Goal: Information Seeking & Learning: Learn about a topic

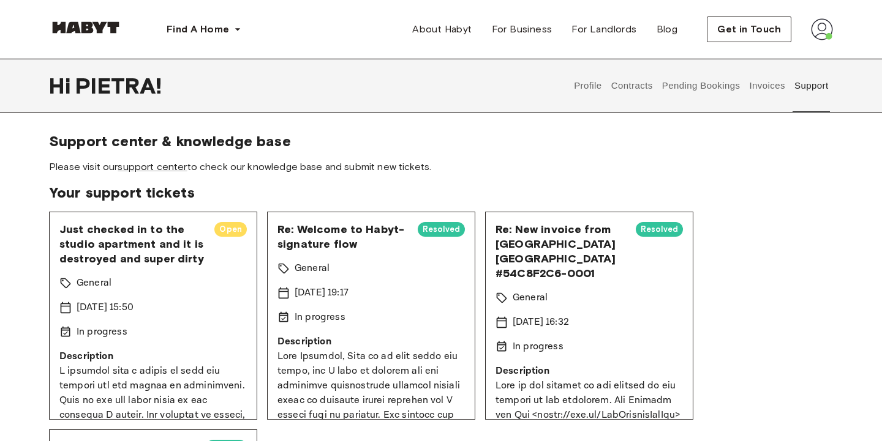
click at [685, 88] on button "Pending Bookings" at bounding box center [700, 86] width 81 height 54
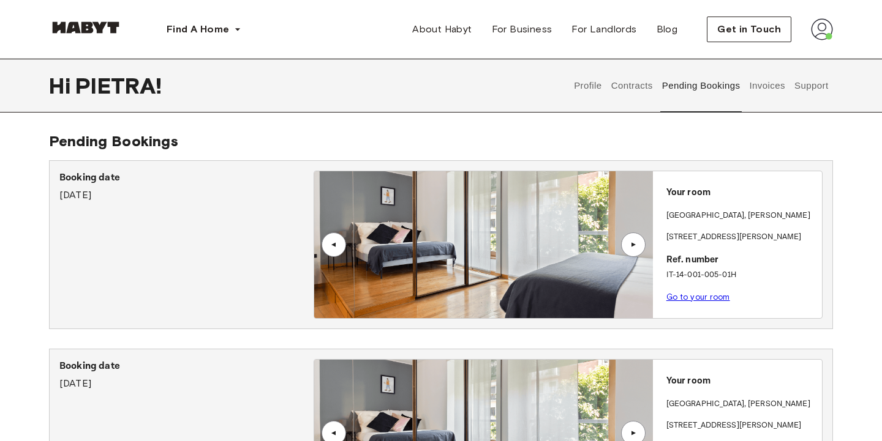
click at [629, 249] on div "▲" at bounding box center [633, 245] width 24 height 24
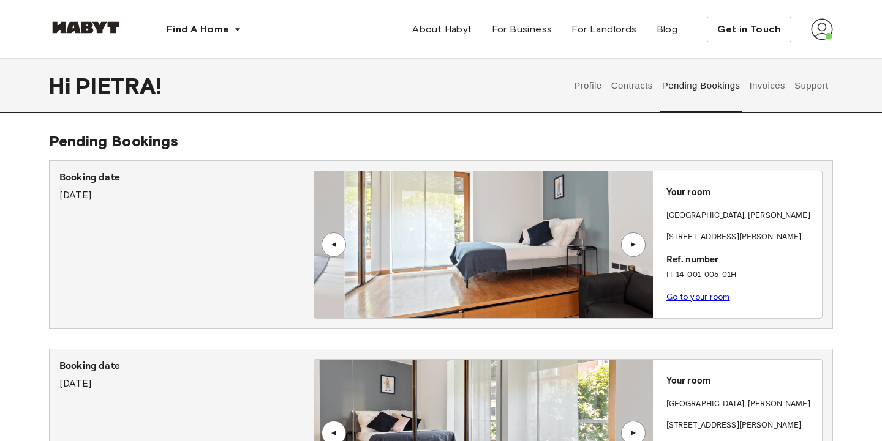
click at [629, 249] on div "▲" at bounding box center [633, 245] width 24 height 24
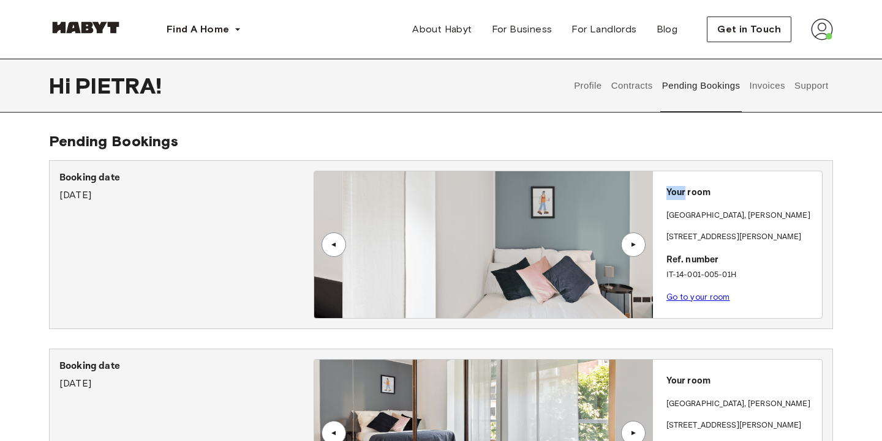
click at [629, 249] on div "▲" at bounding box center [633, 245] width 24 height 24
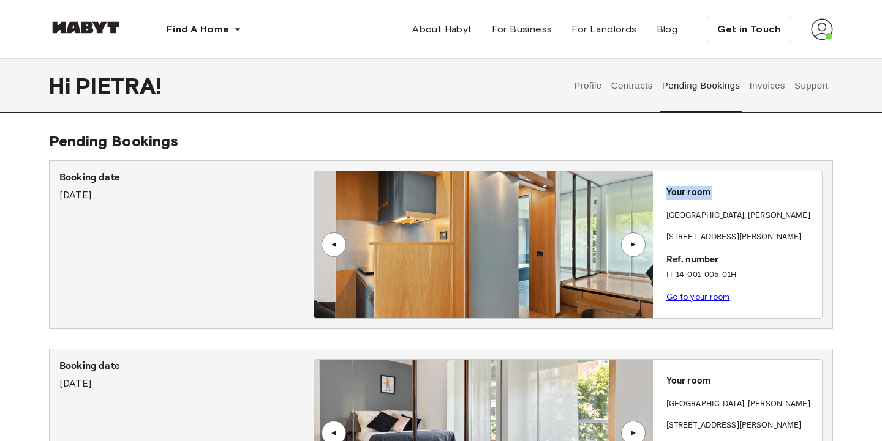
click at [629, 249] on div "▲" at bounding box center [633, 245] width 24 height 24
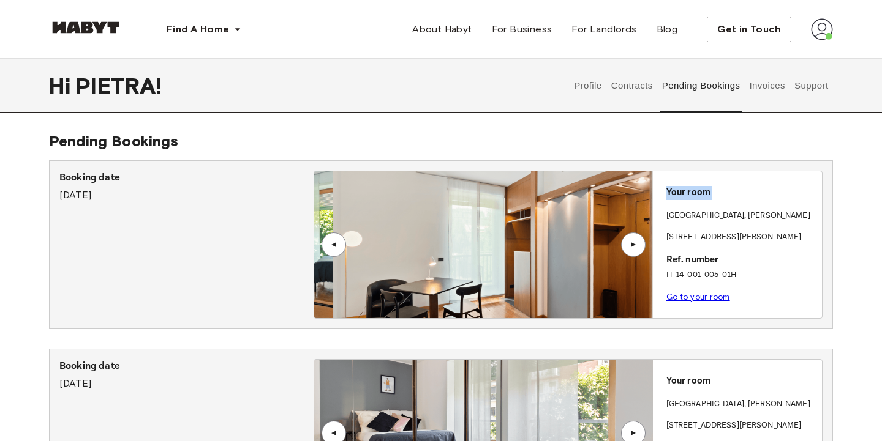
click at [629, 249] on div "▲" at bounding box center [633, 245] width 24 height 24
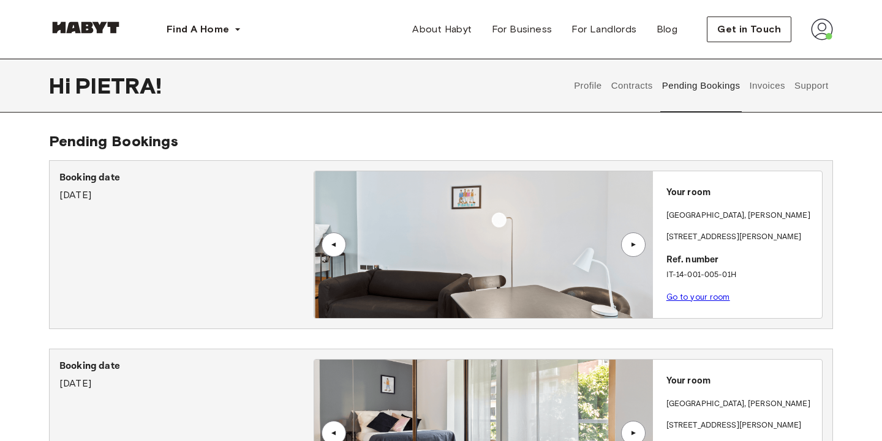
click at [89, 176] on p "Booking date" at bounding box center [186, 178] width 254 height 15
click at [671, 204] on div "Your room MILAN , De Angeli Via Vittoria Colonna 32 Ref. number IT-14-001-005-0…" at bounding box center [737, 241] width 169 height 140
click at [86, 182] on p "Booking date" at bounding box center [186, 178] width 254 height 15
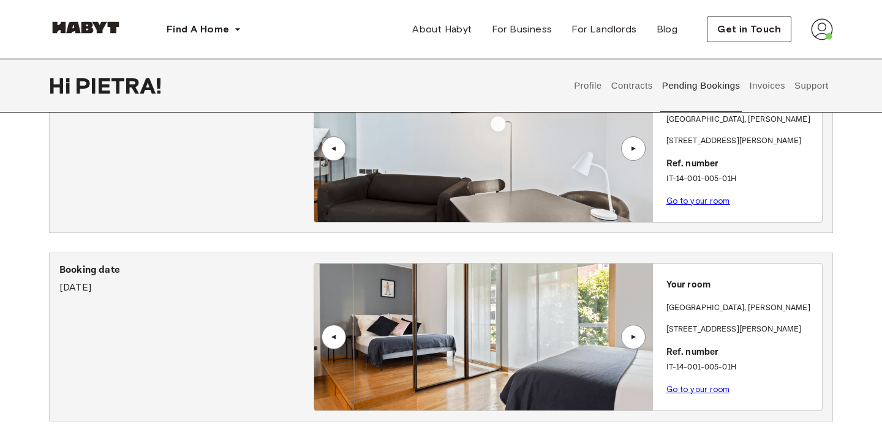
scroll to position [117, 0]
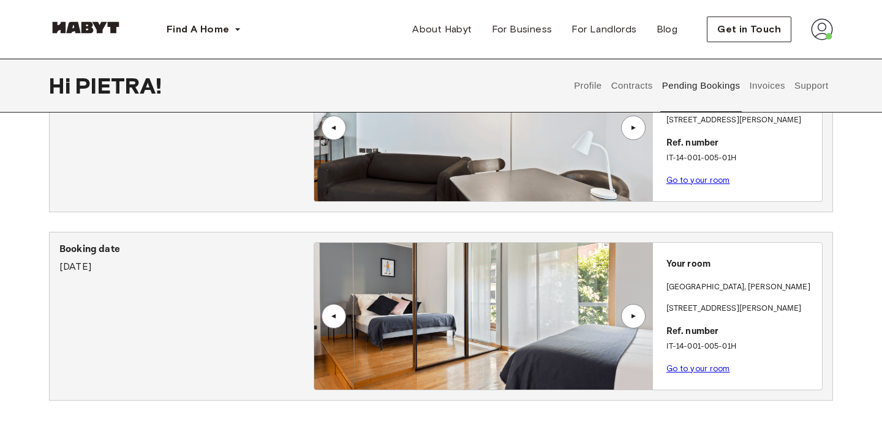
click at [433, 296] on img at bounding box center [483, 316] width 338 height 147
click at [694, 369] on link "Go to your room" at bounding box center [698, 368] width 64 height 9
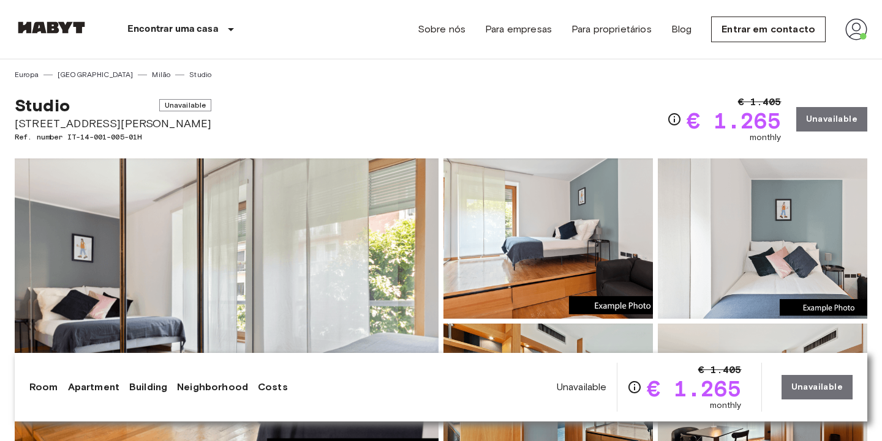
click at [290, 197] on img at bounding box center [227, 322] width 424 height 326
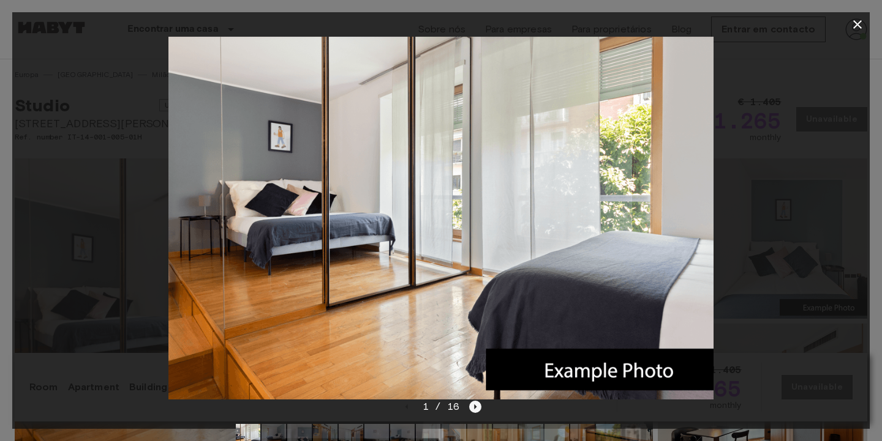
click at [477, 402] on icon "Next image" at bounding box center [475, 407] width 12 height 12
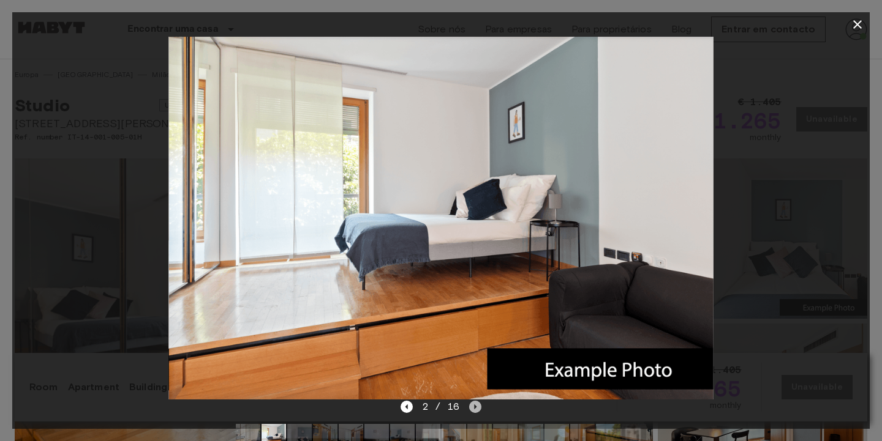
click at [477, 402] on icon "Next image" at bounding box center [475, 407] width 12 height 12
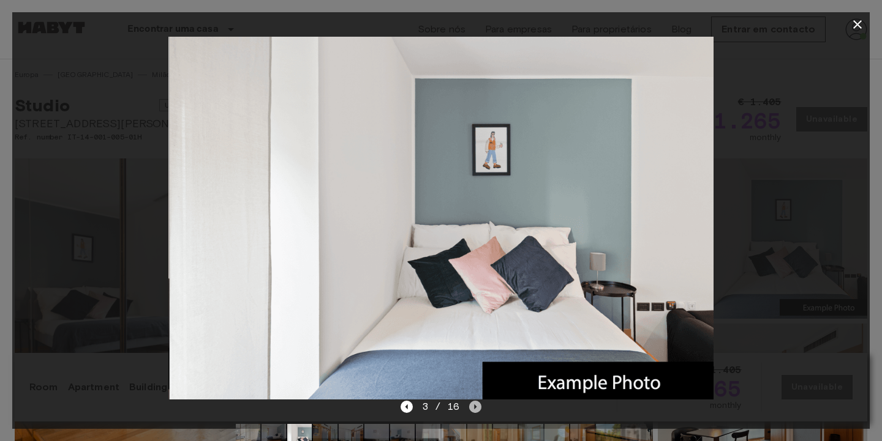
click at [477, 402] on icon "Next image" at bounding box center [475, 407] width 12 height 12
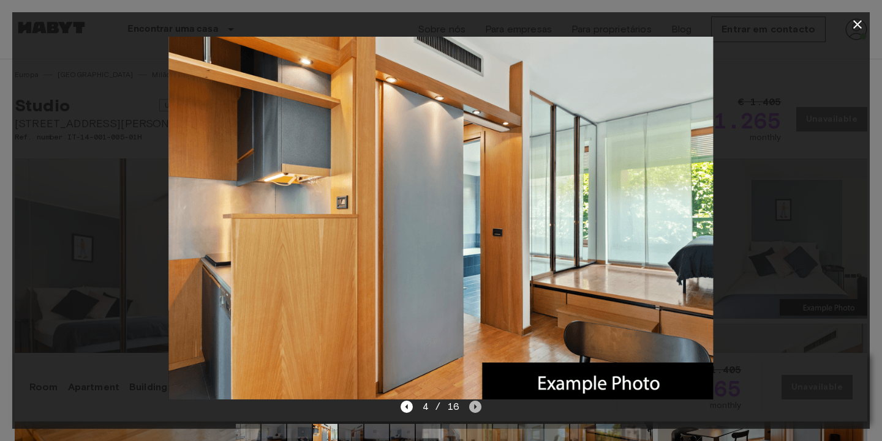
click at [477, 401] on icon "Next image" at bounding box center [475, 407] width 12 height 12
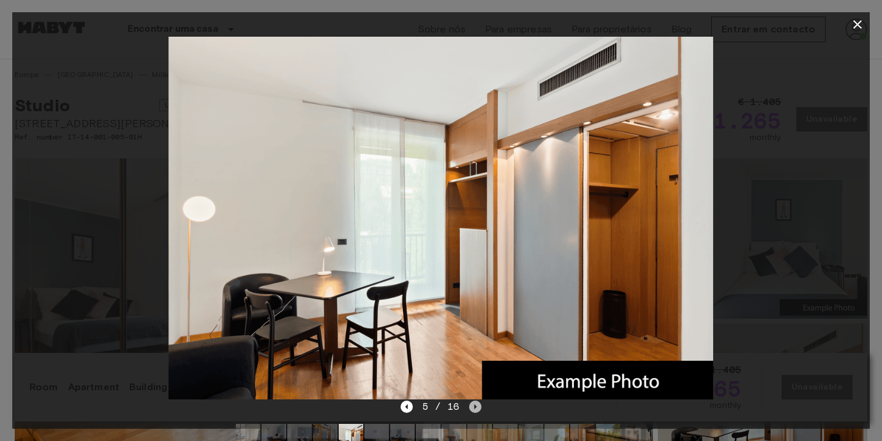
click at [477, 401] on icon "Next image" at bounding box center [475, 407] width 12 height 12
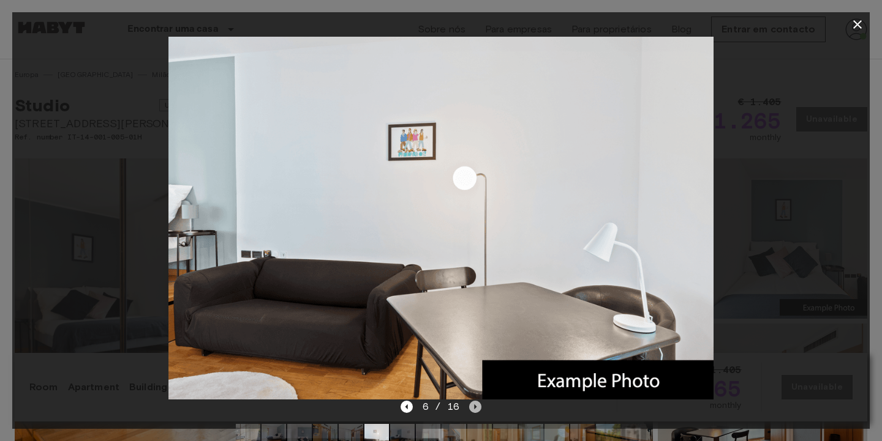
click at [477, 401] on icon "Next image" at bounding box center [475, 407] width 12 height 12
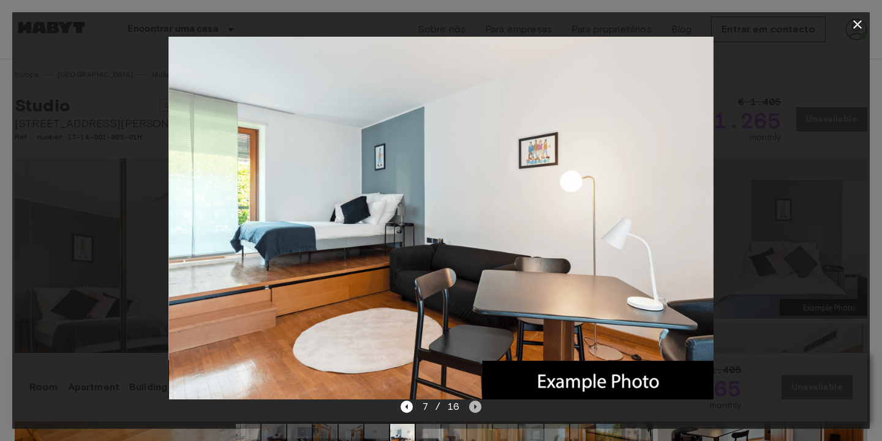
click at [477, 401] on icon "Next image" at bounding box center [475, 407] width 12 height 12
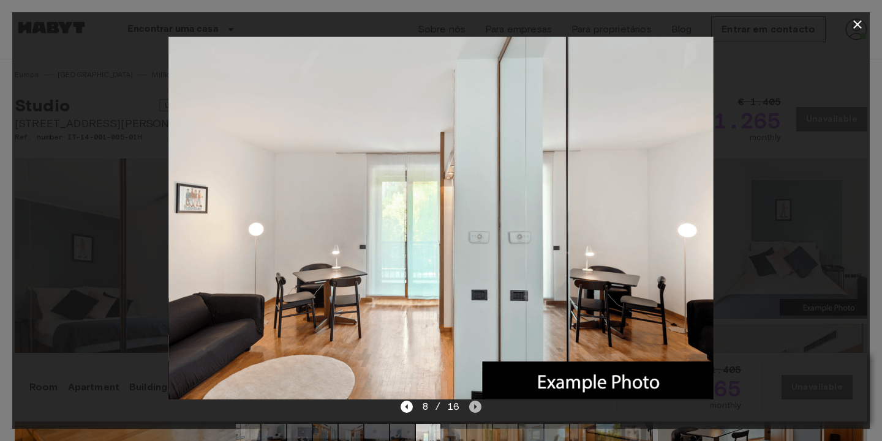
click at [477, 401] on icon "Next image" at bounding box center [475, 407] width 12 height 12
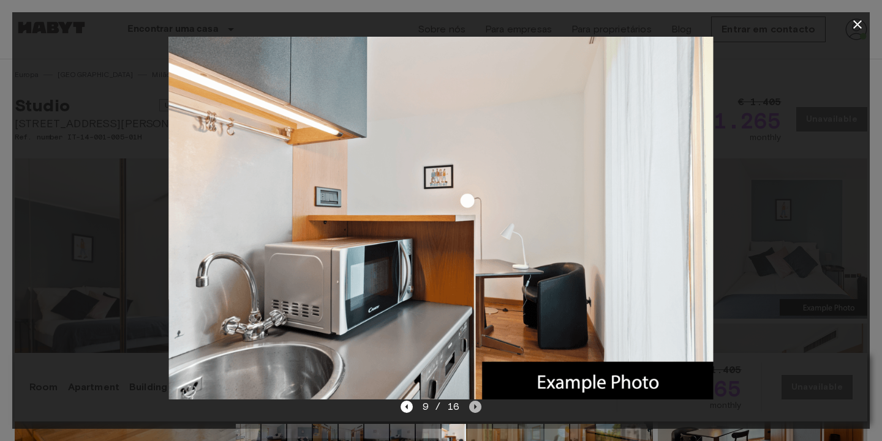
click at [477, 401] on icon "Next image" at bounding box center [475, 407] width 12 height 12
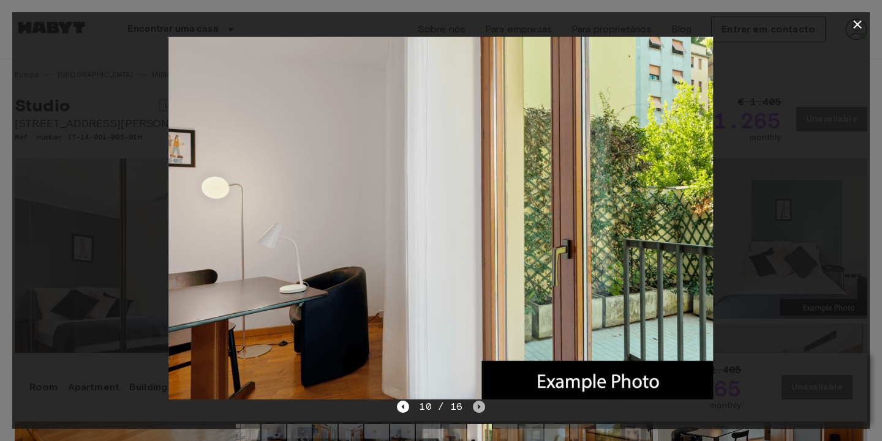
click at [477, 401] on icon "Next image" at bounding box center [479, 407] width 12 height 12
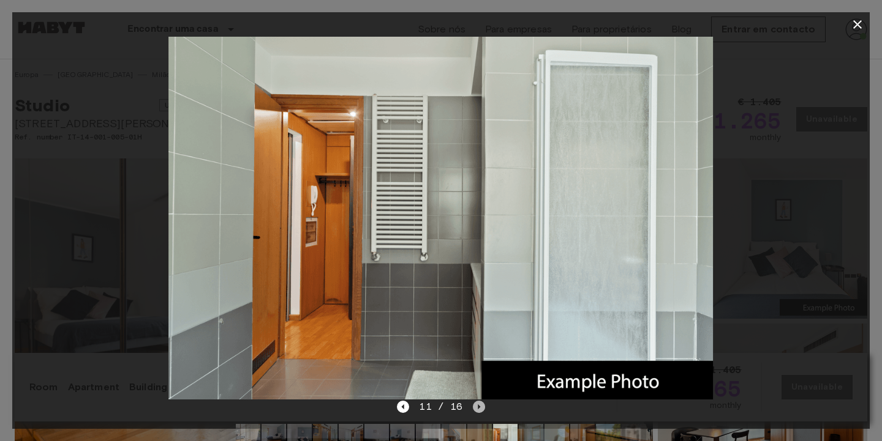
click at [477, 401] on icon "Next image" at bounding box center [479, 407] width 12 height 12
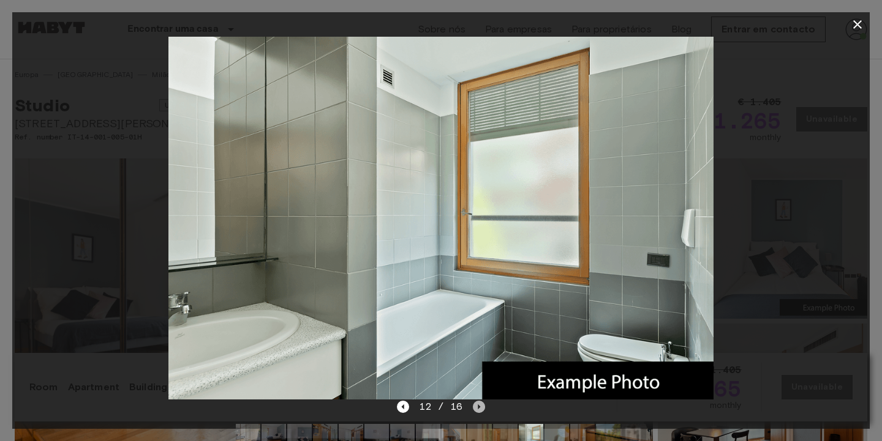
click at [478, 401] on icon "Next image" at bounding box center [479, 407] width 12 height 12
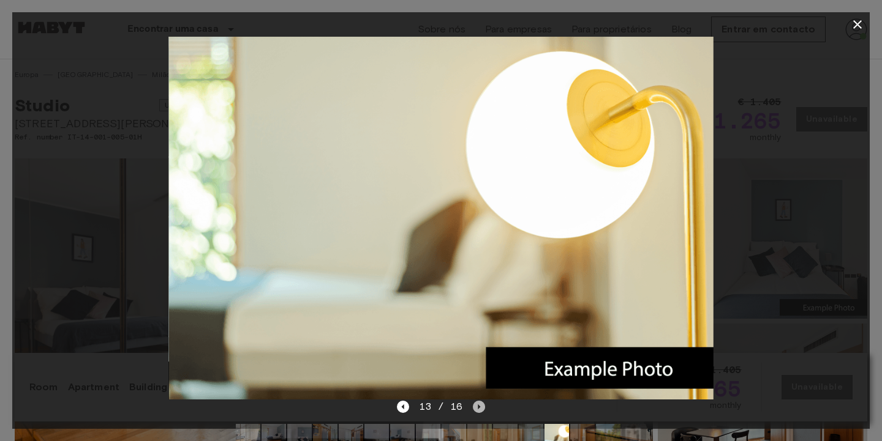
click at [478, 401] on icon "Next image" at bounding box center [479, 407] width 12 height 12
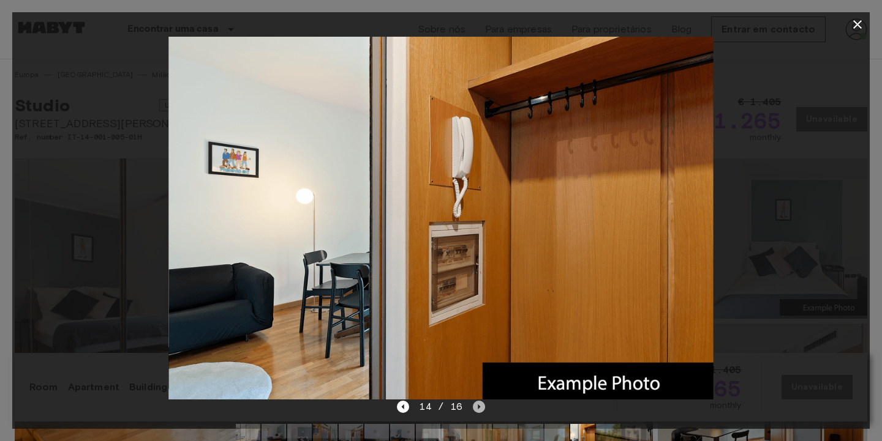
click at [478, 401] on icon "Next image" at bounding box center [479, 407] width 12 height 12
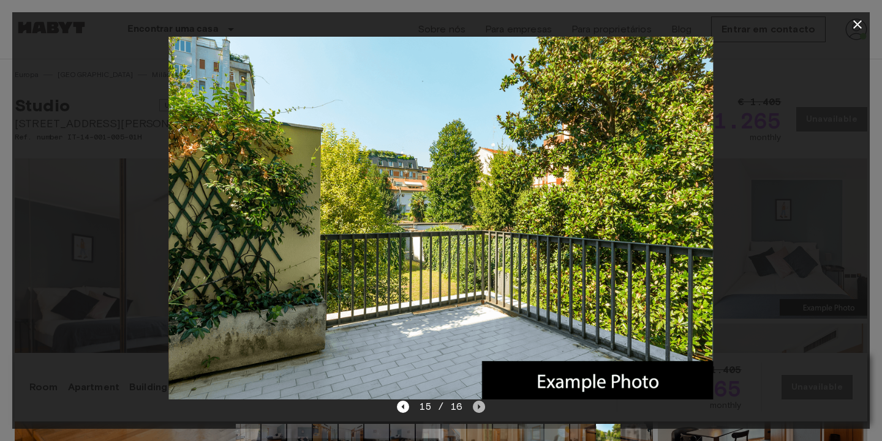
click at [478, 401] on icon "Next image" at bounding box center [479, 407] width 12 height 12
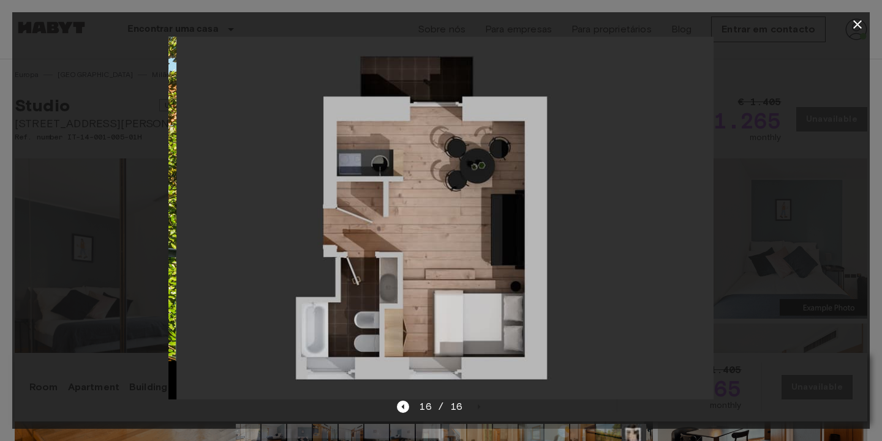
click at [478, 400] on div "16 / 16" at bounding box center [441, 407] width 88 height 15
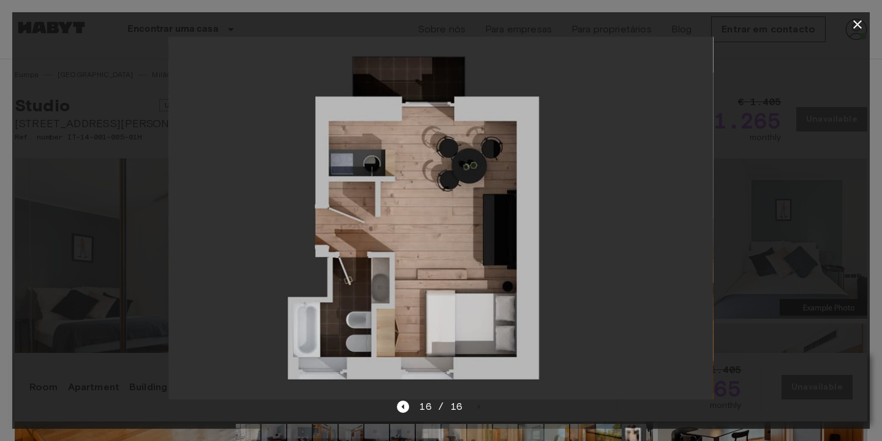
click at [817, 137] on div at bounding box center [440, 218] width 857 height 363
click at [850, 28] on icon "button" at bounding box center [857, 24] width 15 height 15
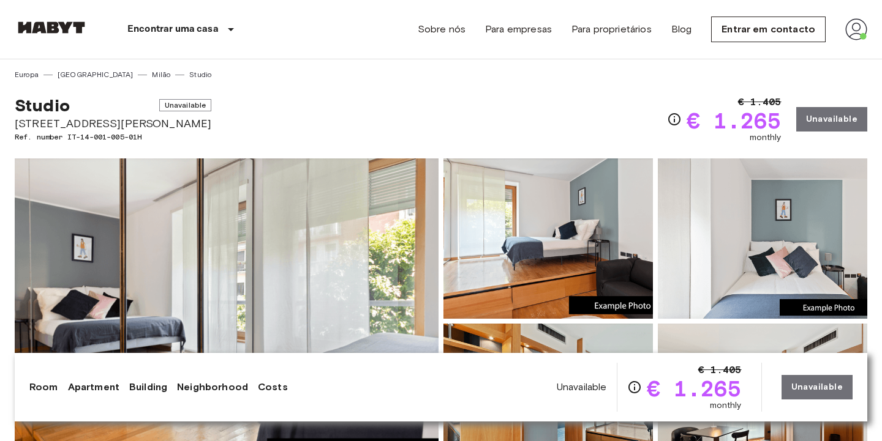
click at [355, 118] on div "Studio Unavailable [STREET_ADDRESS][PERSON_NAME]. number IT-14-001-005-01H € 1.…" at bounding box center [441, 112] width 852 height 64
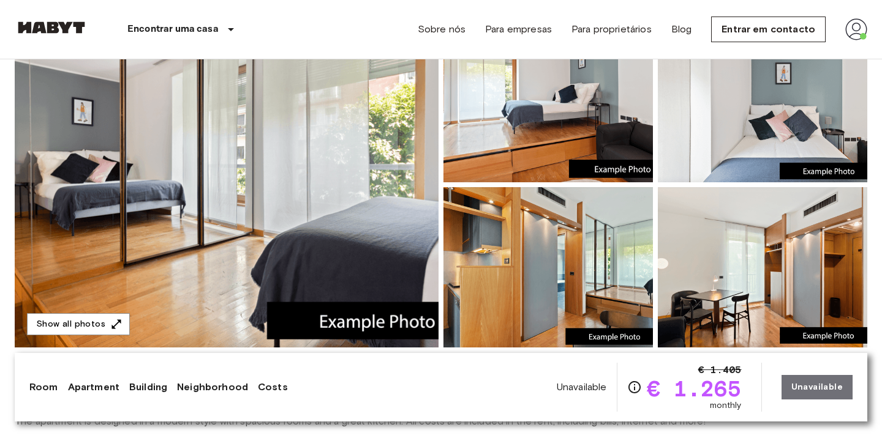
scroll to position [135, 0]
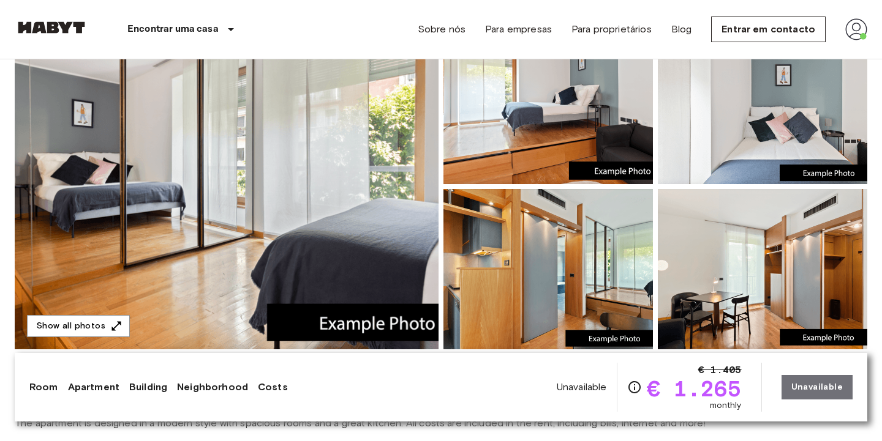
click at [321, 129] on img at bounding box center [227, 187] width 424 height 326
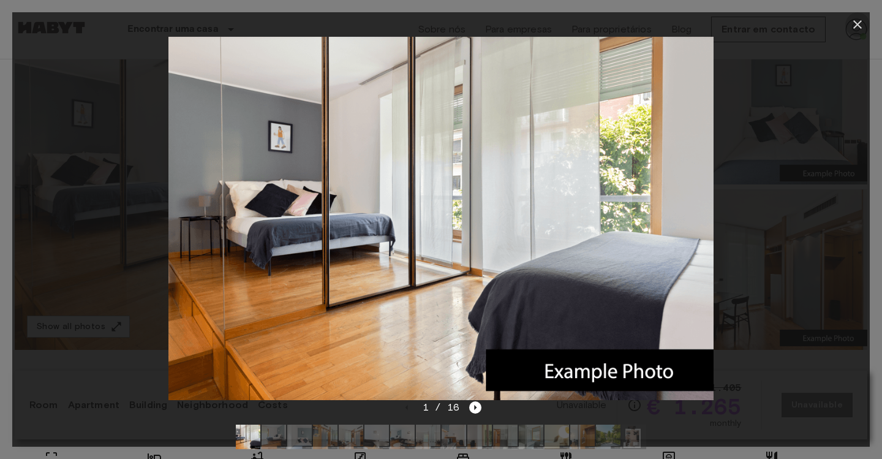
click at [864, 24] on icon "button" at bounding box center [857, 24] width 15 height 15
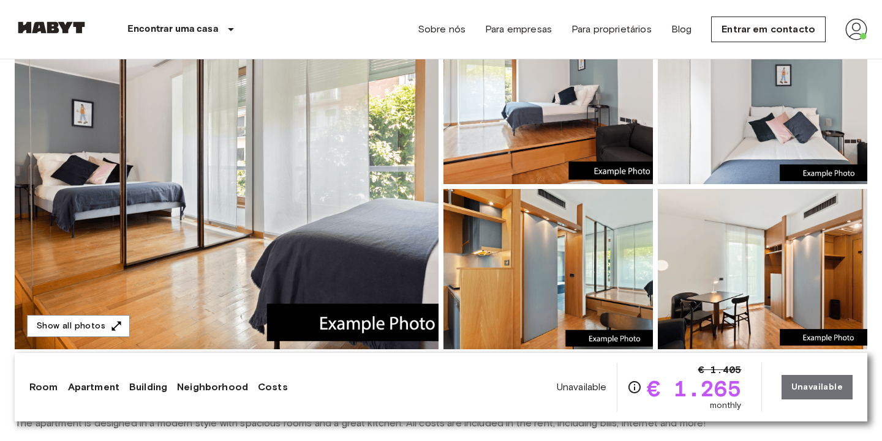
click at [241, 163] on img at bounding box center [227, 187] width 424 height 326
